Goal: Information Seeking & Learning: Learn about a topic

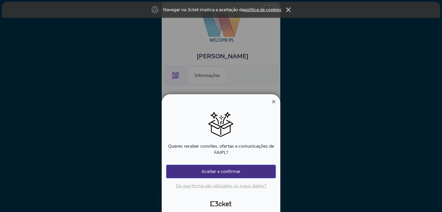
click at [215, 171] on button "Aceitar e confirmar" at bounding box center [220, 171] width 109 height 13
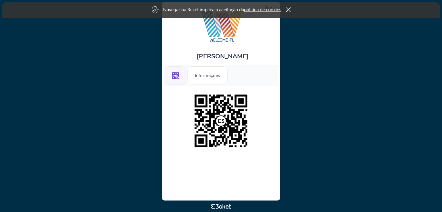
click at [177, 82] on div ".st0{fill-rule:evenodd;clip-rule:evenodd;}" at bounding box center [175, 75] width 21 height 18
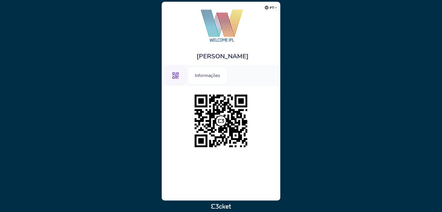
click at [176, 77] on icon at bounding box center [175, 75] width 6 height 6
click at [178, 78] on icon at bounding box center [175, 75] width 6 height 6
click at [223, 121] on img at bounding box center [221, 121] width 59 height 59
click at [173, 74] on icon ".st0{fill-rule:evenodd;clip-rule:evenodd;}" at bounding box center [175, 75] width 6 height 6
click at [177, 81] on div ".st0{fill-rule:evenodd;clip-rule:evenodd;}" at bounding box center [175, 75] width 21 height 18
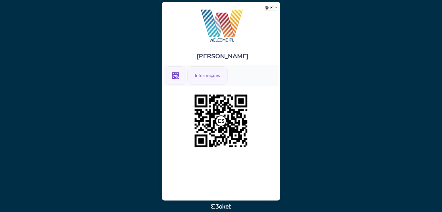
drag, startPoint x: 196, startPoint y: 77, endPoint x: 191, endPoint y: 78, distance: 5.2
click at [191, 78] on div "Informações" at bounding box center [207, 75] width 40 height 18
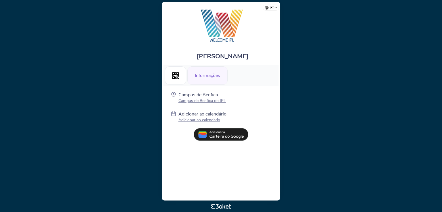
click at [226, 33] on img at bounding box center [221, 25] width 63 height 36
